Goal: Information Seeking & Learning: Find contact information

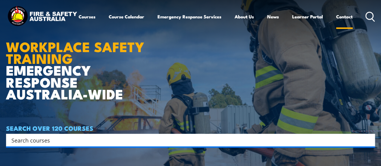
click at [336, 24] on link "Contact" at bounding box center [344, 16] width 17 height 14
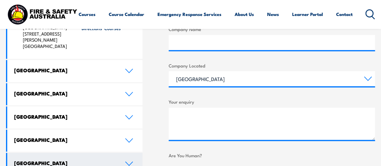
scroll to position [304, 0]
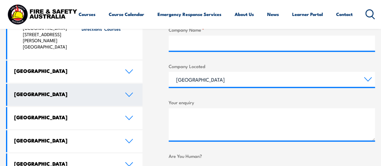
click at [129, 92] on icon at bounding box center [129, 94] width 8 height 5
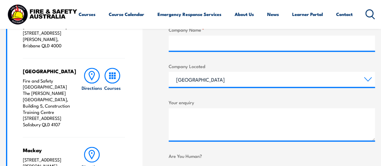
drag, startPoint x: 66, startPoint y: 120, endPoint x: 24, endPoint y: 81, distance: 57.7
click at [24, 81] on p "Fire and Safety [GEOGRAPHIC_DATA] The [PERSON_NAME][GEOGRAPHIC_DATA], Building …" at bounding box center [46, 103] width 47 height 50
copy p "[GEOGRAPHIC_DATA][PERSON_NAME], Building 5, Construction Training Centre [STREE…"
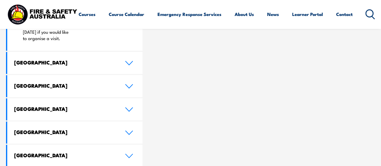
scroll to position [509, 0]
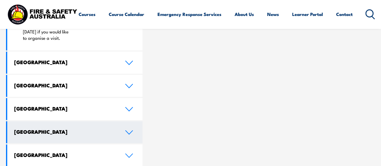
click at [134, 121] on link "[GEOGRAPHIC_DATA]" at bounding box center [74, 132] width 135 height 22
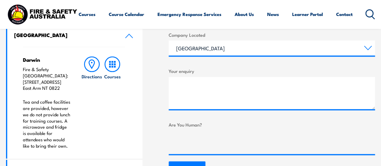
scroll to position [335, 0]
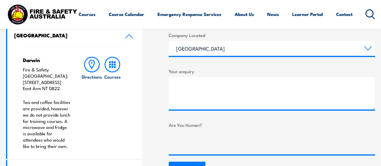
drag, startPoint x: 64, startPoint y: 83, endPoint x: 23, endPoint y: 77, distance: 42.3
click at [23, 77] on div "Darwin Fire & Safety [GEOGRAPHIC_DATA]: [STREET_ADDRESS] Tea and coffee facilit…" at bounding box center [74, 103] width 135 height 112
copy p "[STREET_ADDRESS]"
